Goal: Navigation & Orientation: Go to known website

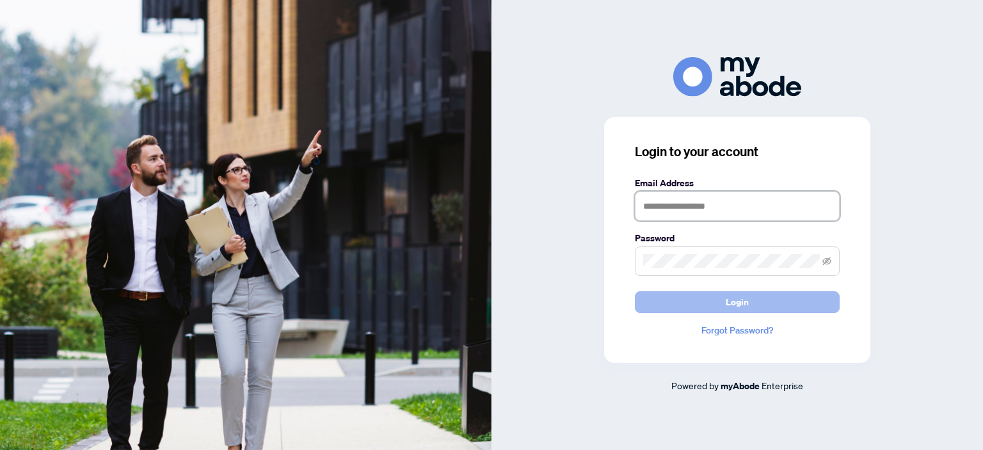
type input "**********"
click at [742, 299] on span "Login" at bounding box center [737, 302] width 23 height 20
